Goal: Task Accomplishment & Management: Use online tool/utility

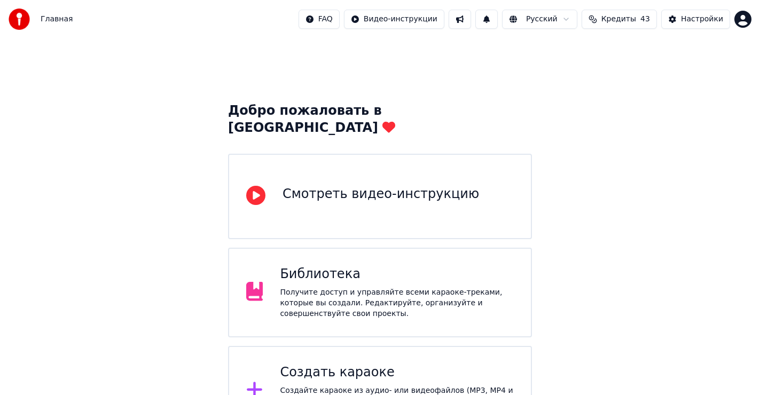
click at [328, 386] on div "Создайте караоке из аудио- или видеофайлов (MP3, MP4 и других), или вставьте UR…" at bounding box center [397, 402] width 234 height 32
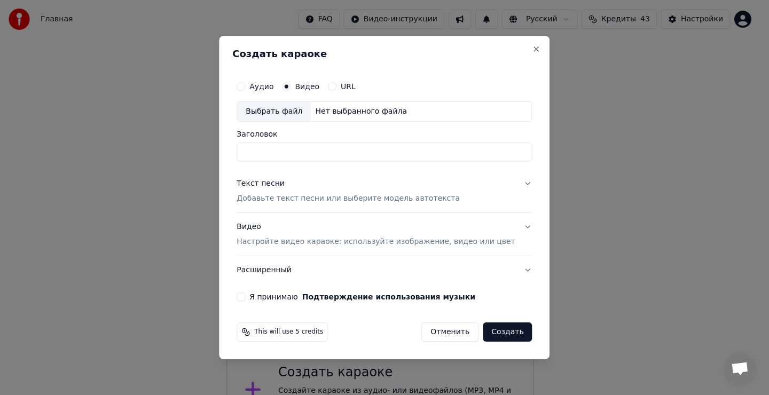
click at [285, 109] on div "Выбрать файл" at bounding box center [274, 111] width 74 height 19
type input "**********"
drag, startPoint x: 276, startPoint y: 182, endPoint x: 281, endPoint y: 192, distance: 10.7
click at [276, 183] on div "Текст песни" at bounding box center [261, 183] width 48 height 11
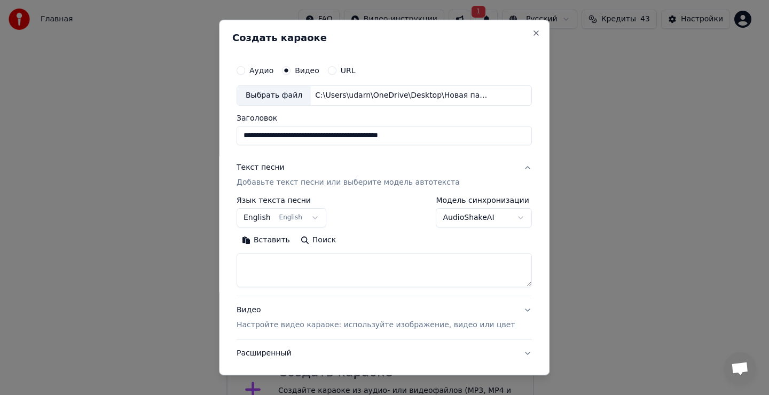
click at [269, 276] on textarea at bounding box center [384, 270] width 295 height 34
click at [266, 270] on textarea at bounding box center [384, 270] width 295 height 34
click at [284, 240] on button "Вставить" at bounding box center [266, 240] width 59 height 17
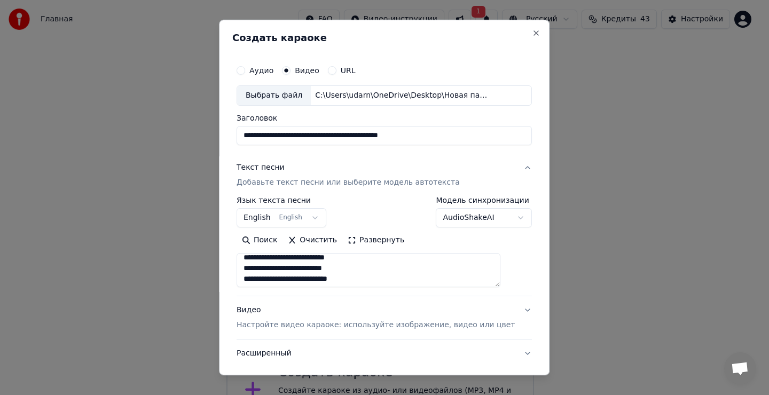
type textarea "**********"
click at [277, 215] on button "English English" at bounding box center [282, 217] width 90 height 19
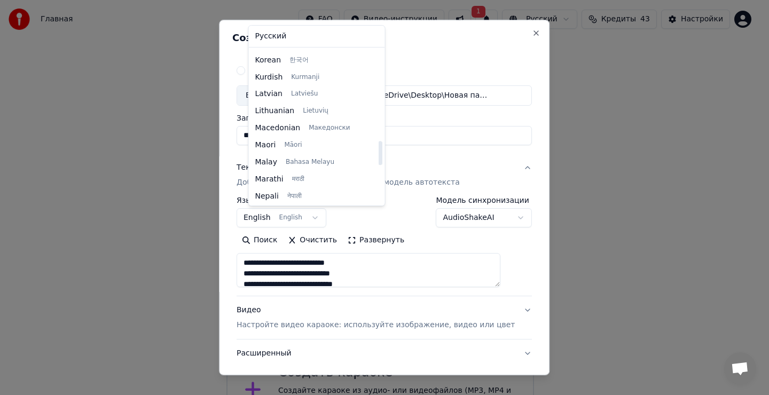
scroll to position [499, 0]
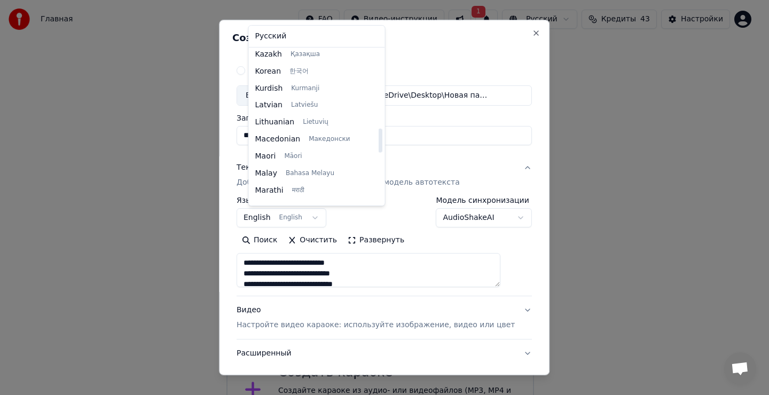
select select "**"
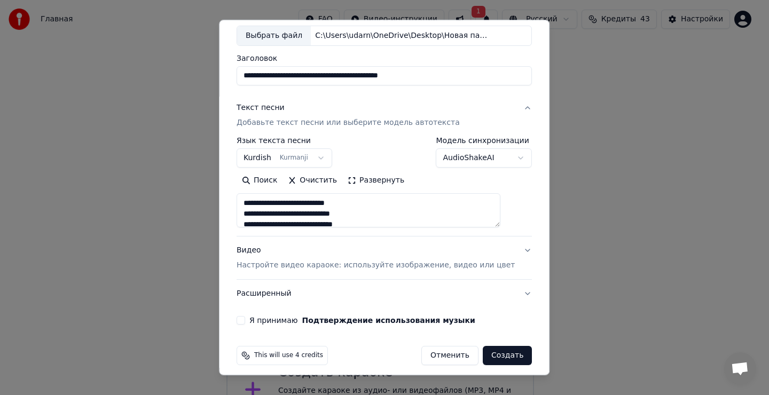
scroll to position [67, 0]
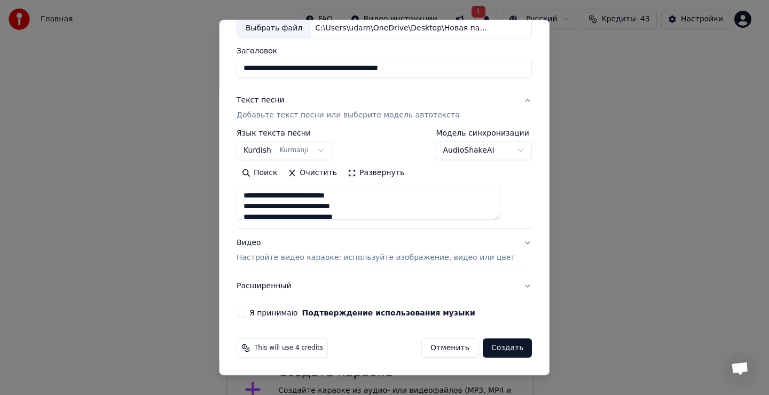
click at [245, 315] on button "Я принимаю Подтверждение использования музыки" at bounding box center [241, 313] width 9 height 9
click at [487, 348] on button "Создать" at bounding box center [507, 348] width 49 height 19
type textarea "**********"
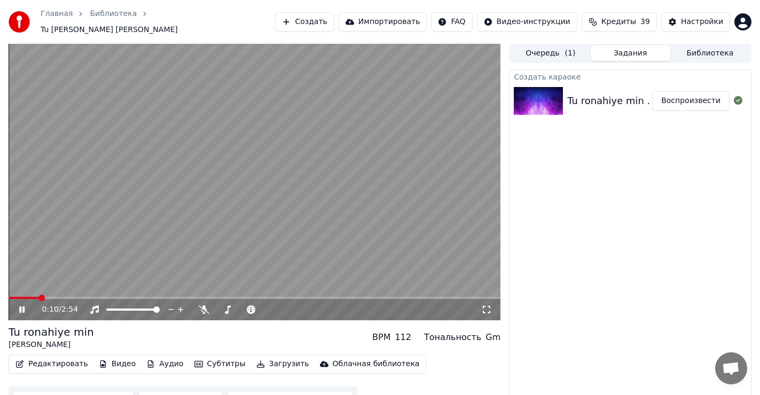
click at [19, 307] on icon at bounding box center [29, 309] width 25 height 9
click at [9, 299] on span at bounding box center [12, 298] width 6 height 6
click at [56, 362] on button "Редактировать" at bounding box center [51, 364] width 81 height 15
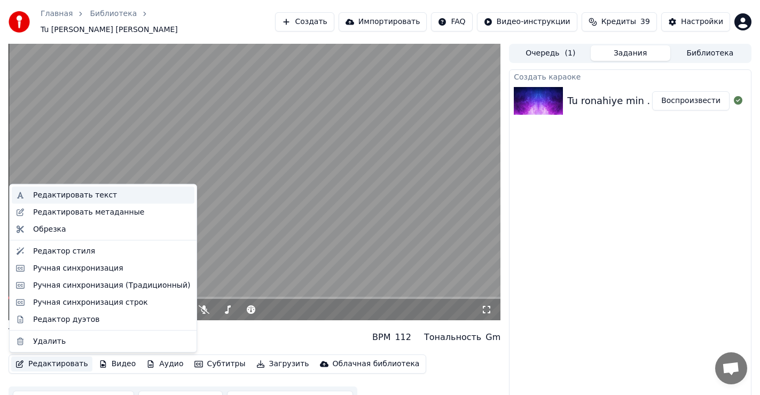
click at [100, 192] on div "Редактировать текст" at bounding box center [75, 195] width 84 height 11
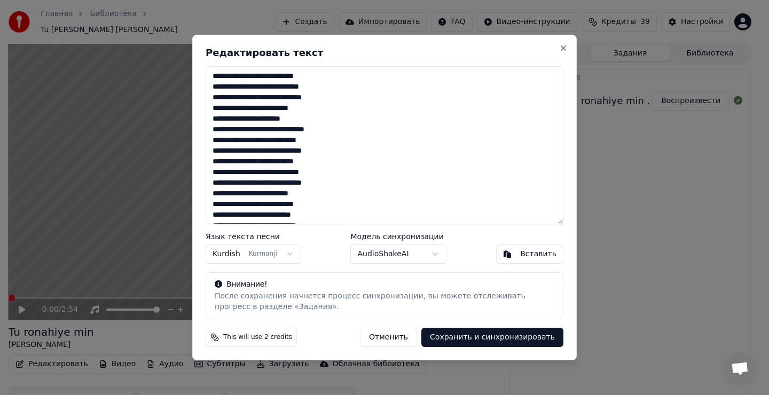
click at [305, 108] on textarea "**********" at bounding box center [385, 145] width 358 height 158
click at [321, 161] on textarea "**********" at bounding box center [385, 145] width 358 height 158
click at [317, 163] on textarea "**********" at bounding box center [385, 145] width 358 height 158
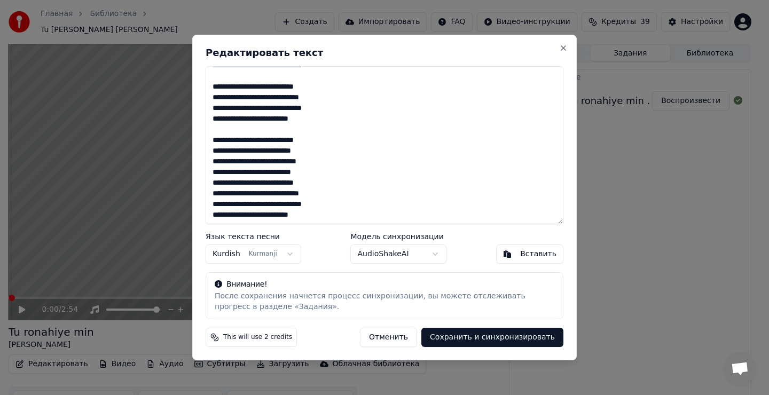
scroll to position [97, 0]
click at [317, 171] on textarea "**********" at bounding box center [385, 145] width 358 height 158
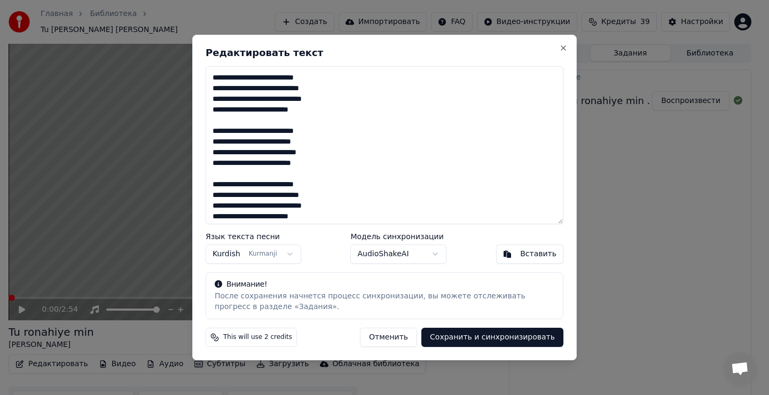
scroll to position [108, 0]
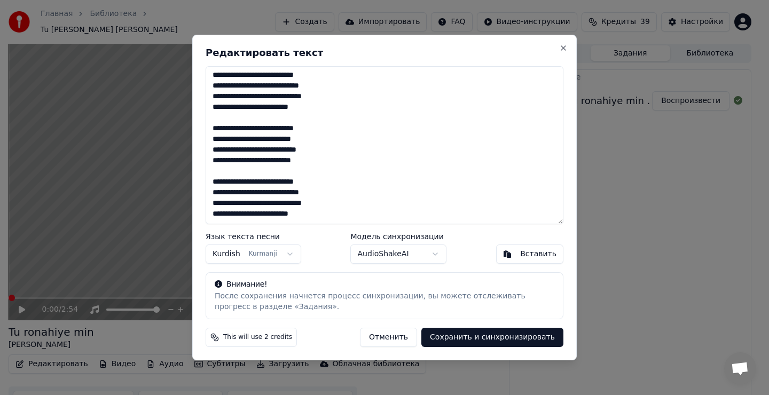
type textarea "**********"
click at [280, 255] on body "Главная Библиотека Tu ronahiye min • Рустамов [PERSON_NAME] Импортировать FAQ В…" at bounding box center [380, 197] width 760 height 395
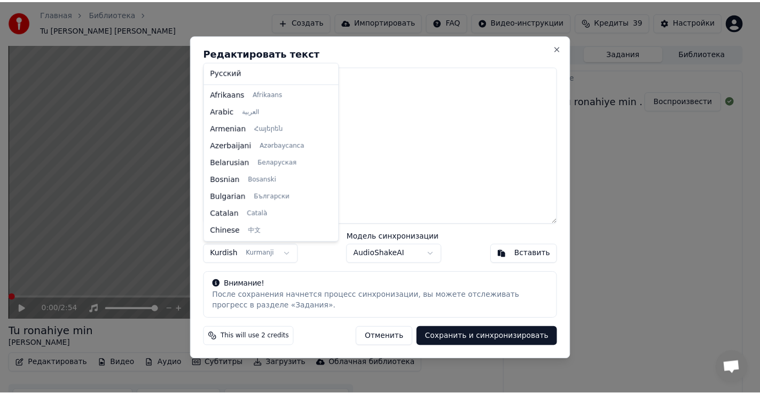
scroll to position [393, 0]
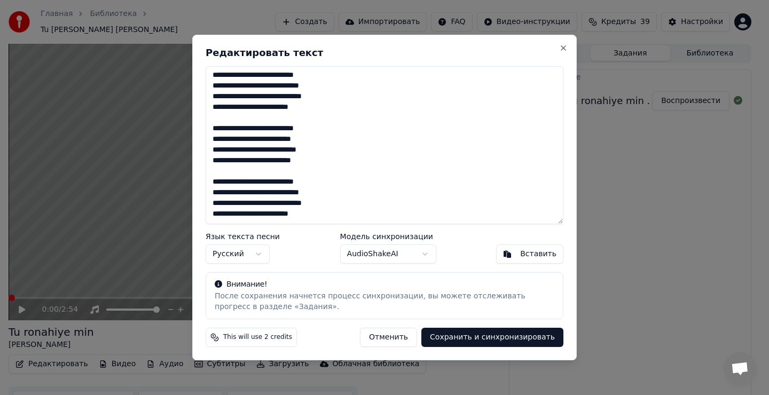
click at [488, 341] on button "Сохранить и синхронизировать" at bounding box center [492, 337] width 142 height 19
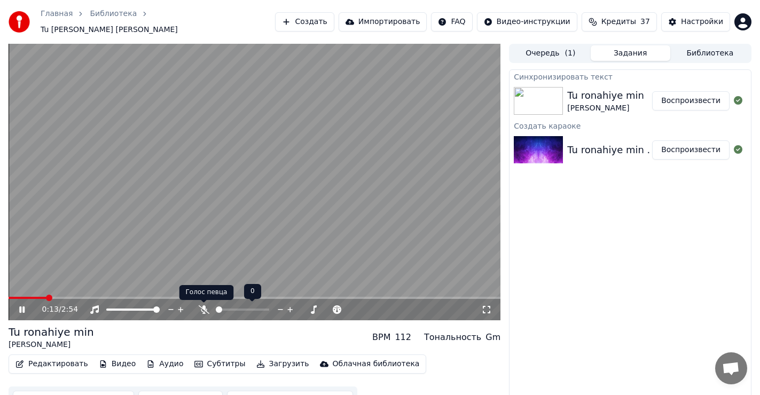
click at [207, 305] on icon at bounding box center [204, 309] width 11 height 9
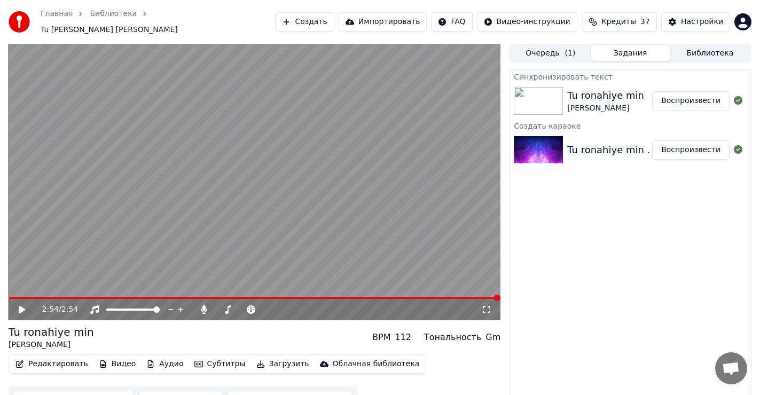
click at [18, 309] on icon at bounding box center [29, 309] width 25 height 9
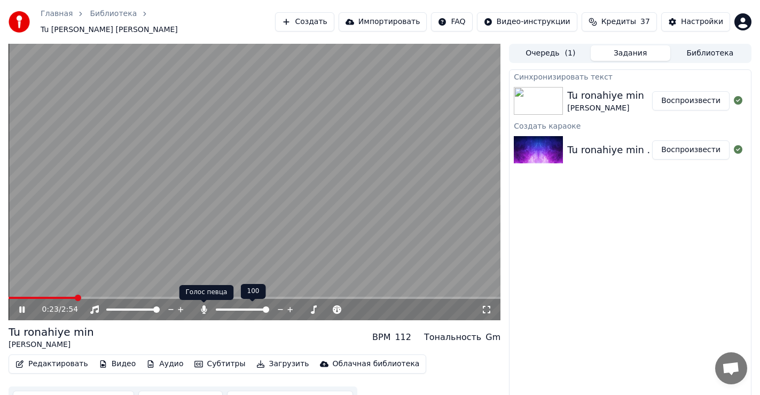
click at [203, 309] on icon at bounding box center [204, 309] width 6 height 9
click at [9, 301] on span at bounding box center [12, 298] width 6 height 6
click at [21, 310] on icon at bounding box center [29, 309] width 25 height 9
click at [21, 309] on icon at bounding box center [22, 309] width 6 height 7
click at [23, 308] on icon at bounding box center [21, 310] width 5 height 6
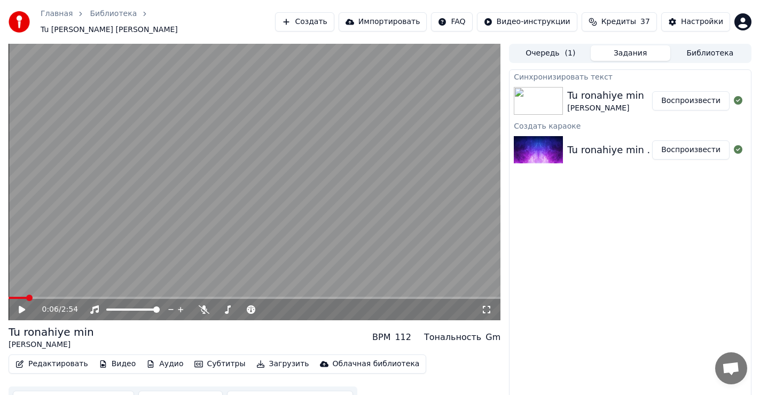
click at [20, 311] on icon at bounding box center [22, 309] width 6 height 7
click at [75, 296] on video at bounding box center [255, 182] width 492 height 277
click at [74, 298] on span at bounding box center [255, 298] width 492 height 2
click at [21, 308] on icon at bounding box center [22, 309] width 6 height 7
click at [108, 299] on span at bounding box center [255, 298] width 492 height 2
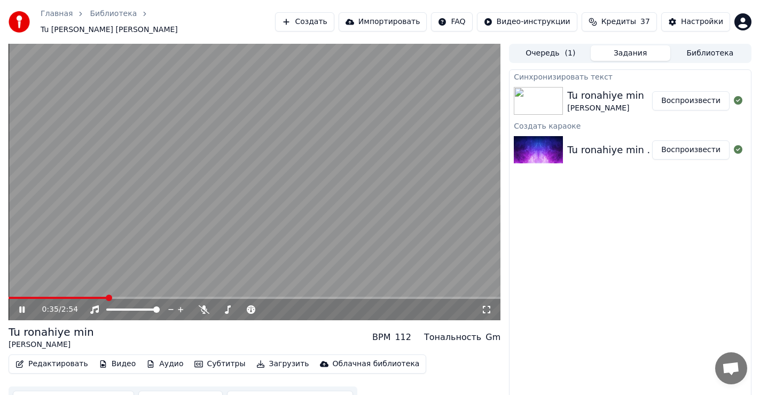
click at [147, 299] on span at bounding box center [255, 298] width 492 height 2
click at [72, 300] on div "0:51 / 2:54" at bounding box center [255, 309] width 492 height 21
click at [93, 299] on span at bounding box center [51, 298] width 84 height 2
click at [9, 299] on span at bounding box center [9, 298] width 0 height 2
click at [21, 310] on icon at bounding box center [21, 310] width 5 height 6
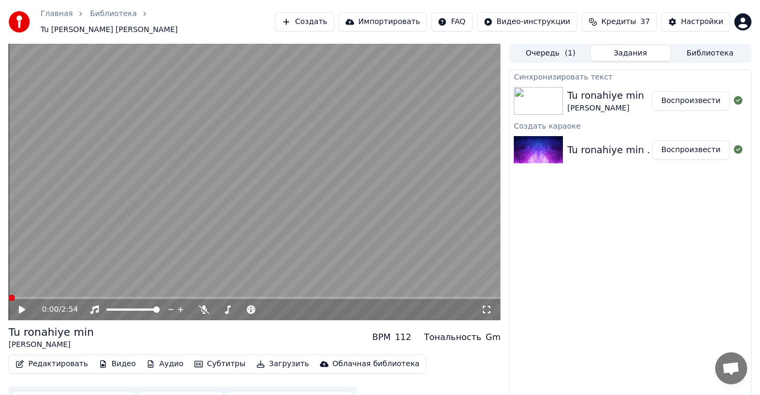
click at [9, 299] on span at bounding box center [12, 298] width 6 height 6
click at [266, 368] on button "Загрузить" at bounding box center [282, 364] width 61 height 15
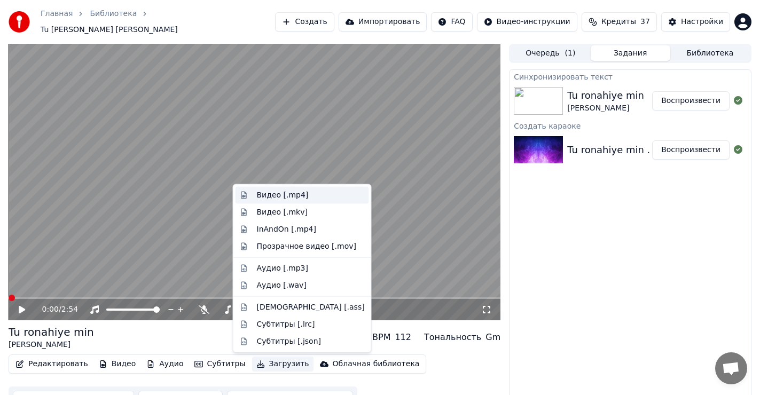
click at [280, 196] on div "Видео [.mp4]" at bounding box center [283, 195] width 52 height 11
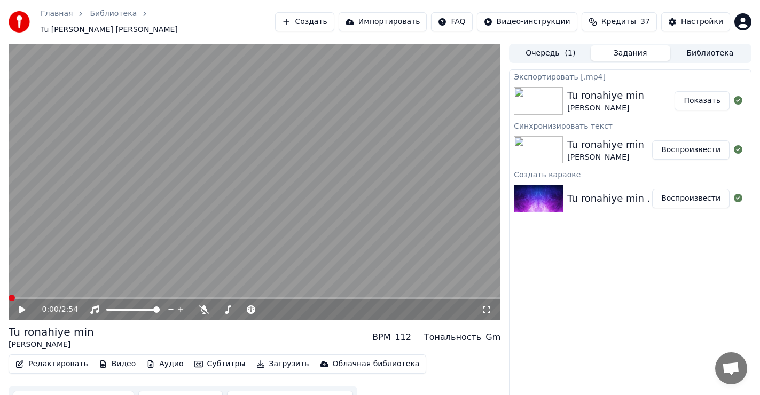
click at [702, 101] on button "Показать" at bounding box center [701, 100] width 55 height 19
